Goal: Check status: Check status

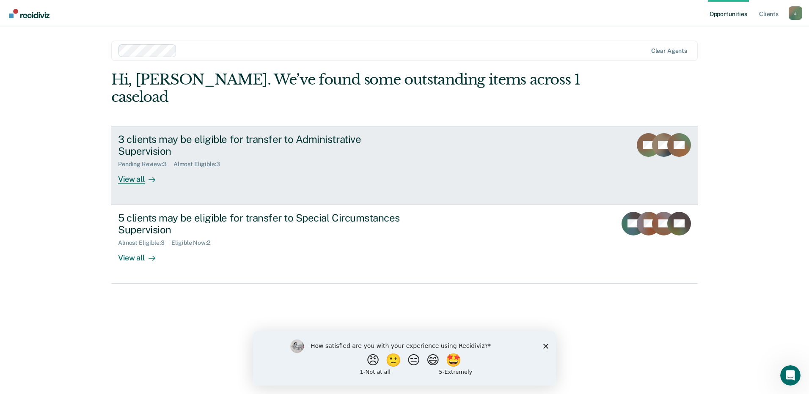
click at [133, 168] on div "View all" at bounding box center [141, 176] width 47 height 16
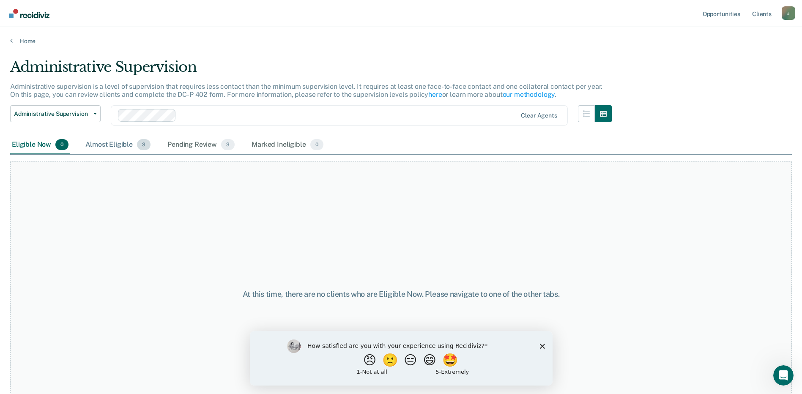
click at [118, 144] on div "Almost Eligible 3" at bounding box center [118, 145] width 69 height 19
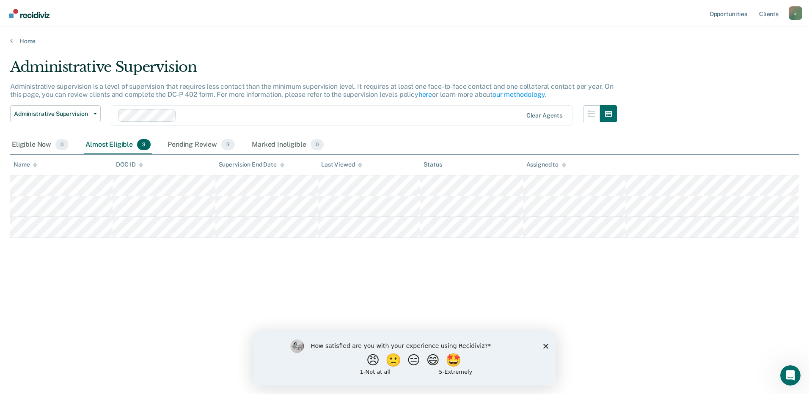
click at [547, 349] on div "How satisfied are you with your experience using Recidiviz? 😠 🙁 😑 😄 🤩 1 - Not a…" at bounding box center [404, 358] width 303 height 55
click at [544, 344] on icon "Close survey" at bounding box center [545, 346] width 5 height 5
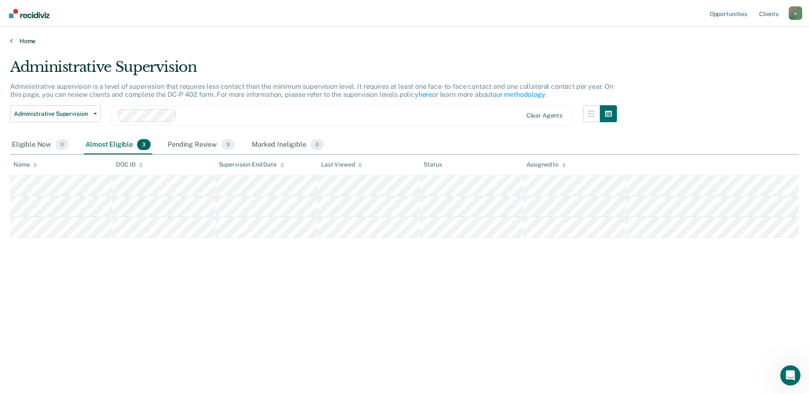
click at [22, 38] on link "Home" at bounding box center [404, 41] width 789 height 8
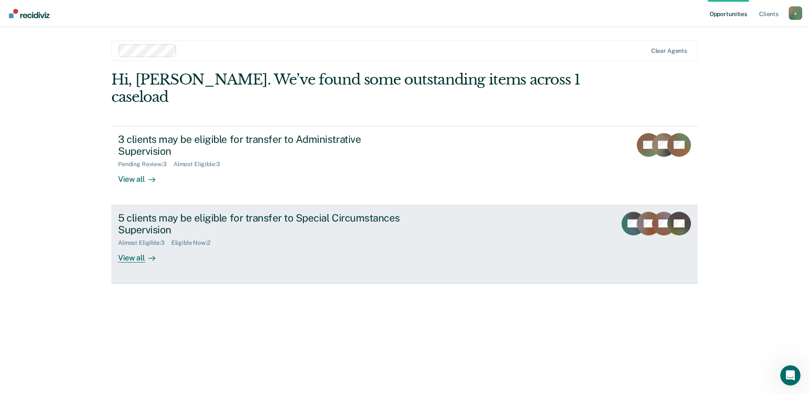
click at [409, 218] on div "5 clients may be eligible for transfer to Special Circumstances Supervision Alm…" at bounding box center [276, 237] width 317 height 51
